Goal: Book appointment/travel/reservation

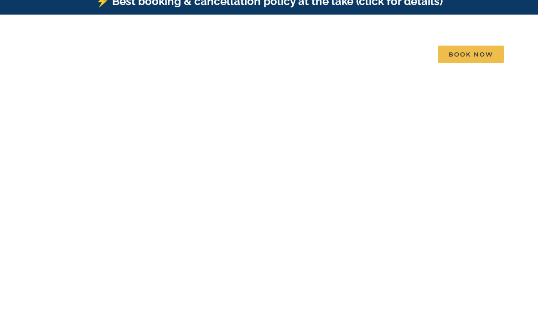
scroll to position [24, 0]
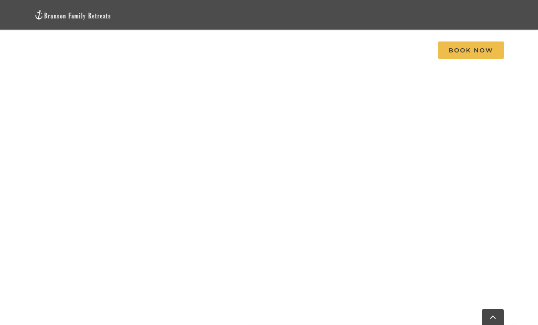
scroll to position [476, 0]
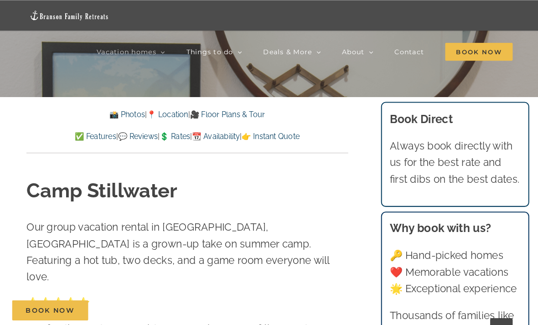
scroll to position [261, 0]
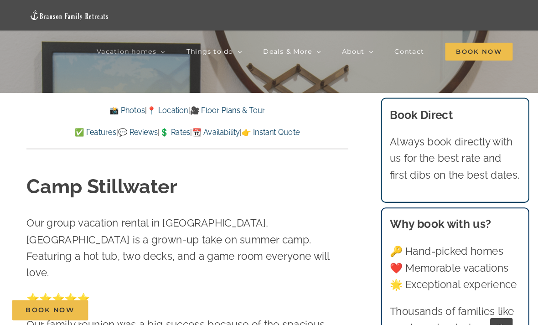
click at [123, 110] on link "📸 Photos" at bounding box center [129, 107] width 35 height 9
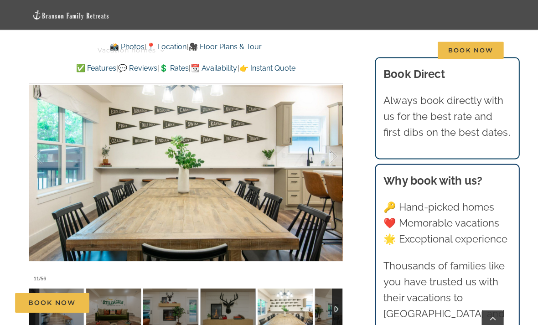
scroll to position [684, 0]
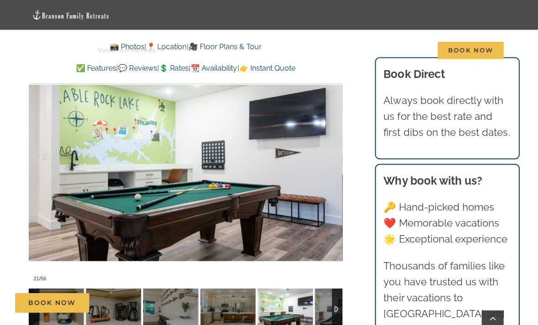
click at [134, 65] on link "💬 Reviews" at bounding box center [139, 67] width 39 height 9
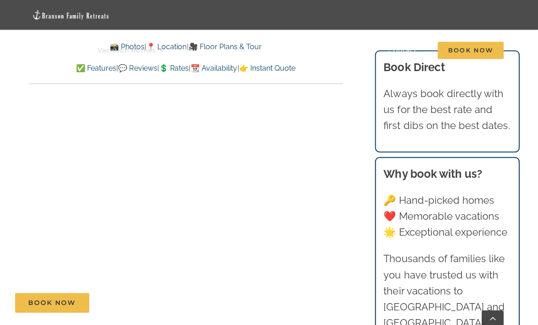
scroll to position [6243, 0]
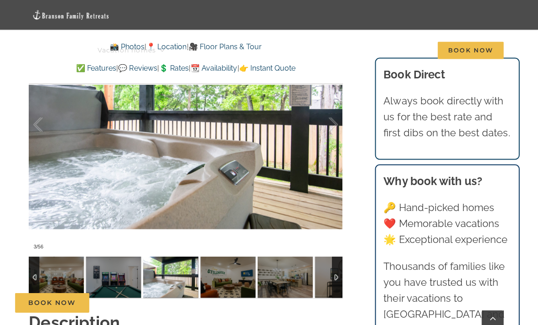
scroll to position [715, 0]
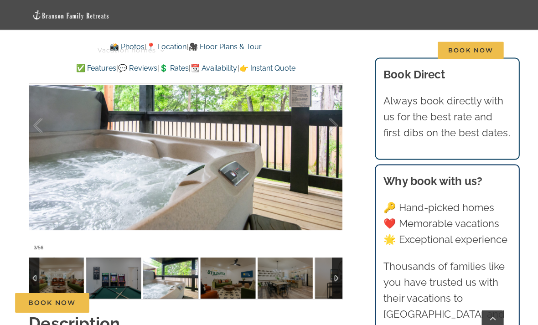
scroll to position [290, 0]
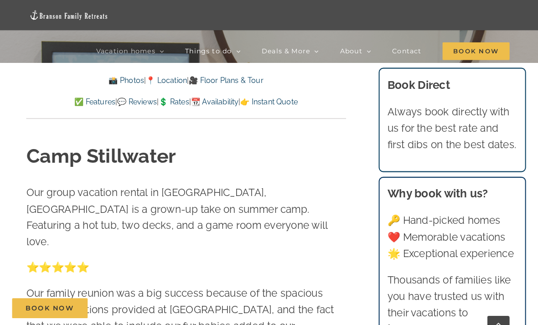
click at [171, 81] on link "📍 Location" at bounding box center [168, 79] width 40 height 9
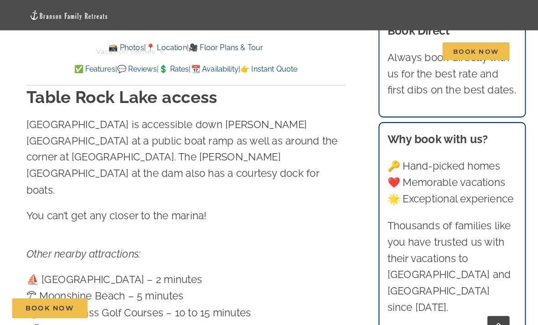
scroll to position [2865, 0]
